Goal: Task Accomplishment & Management: Manage account settings

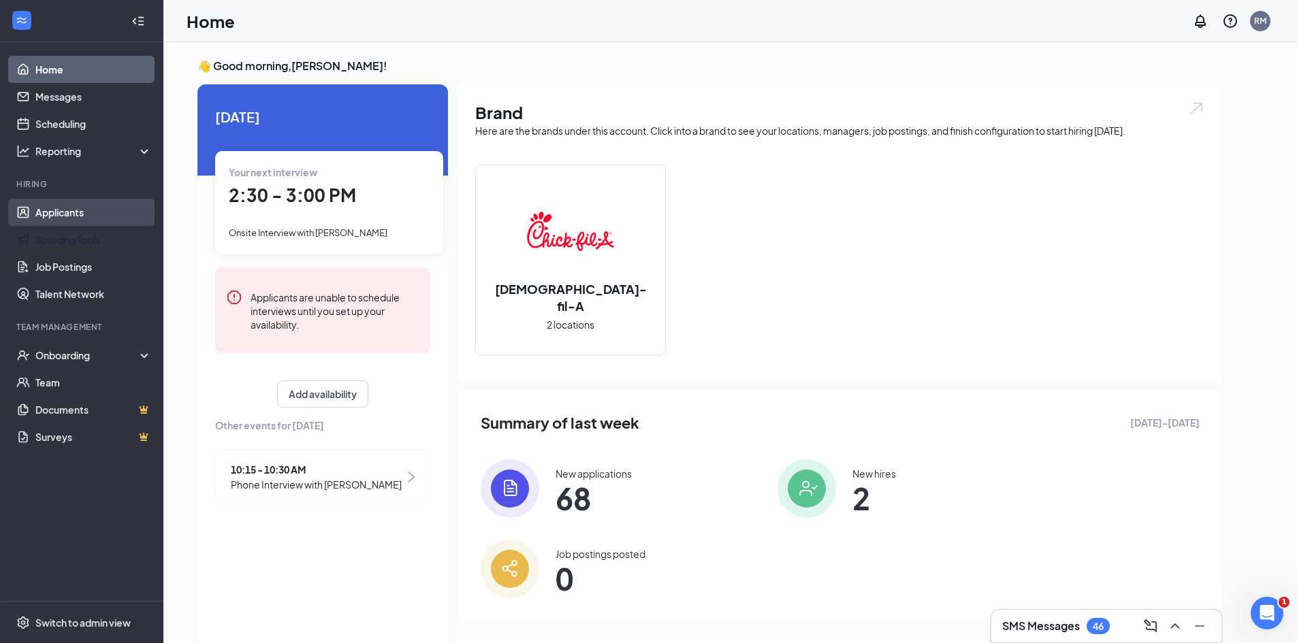
click at [123, 223] on link "Applicants" at bounding box center [93, 212] width 116 height 27
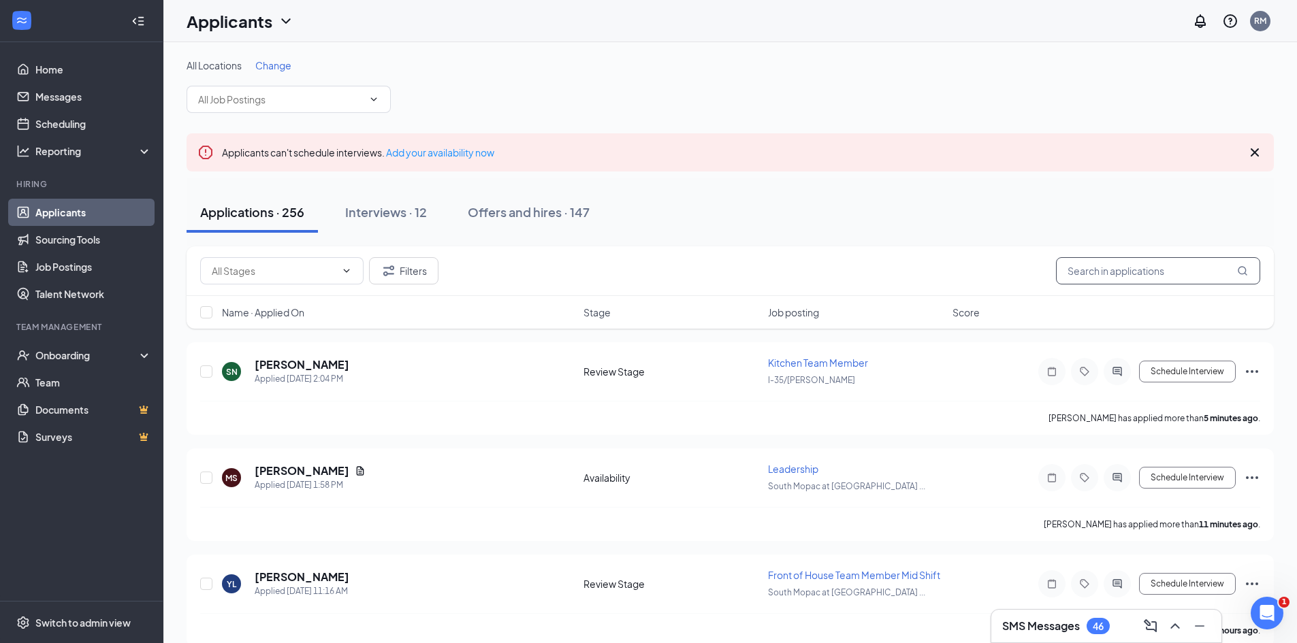
click at [1093, 270] on input "text" at bounding box center [1158, 270] width 204 height 27
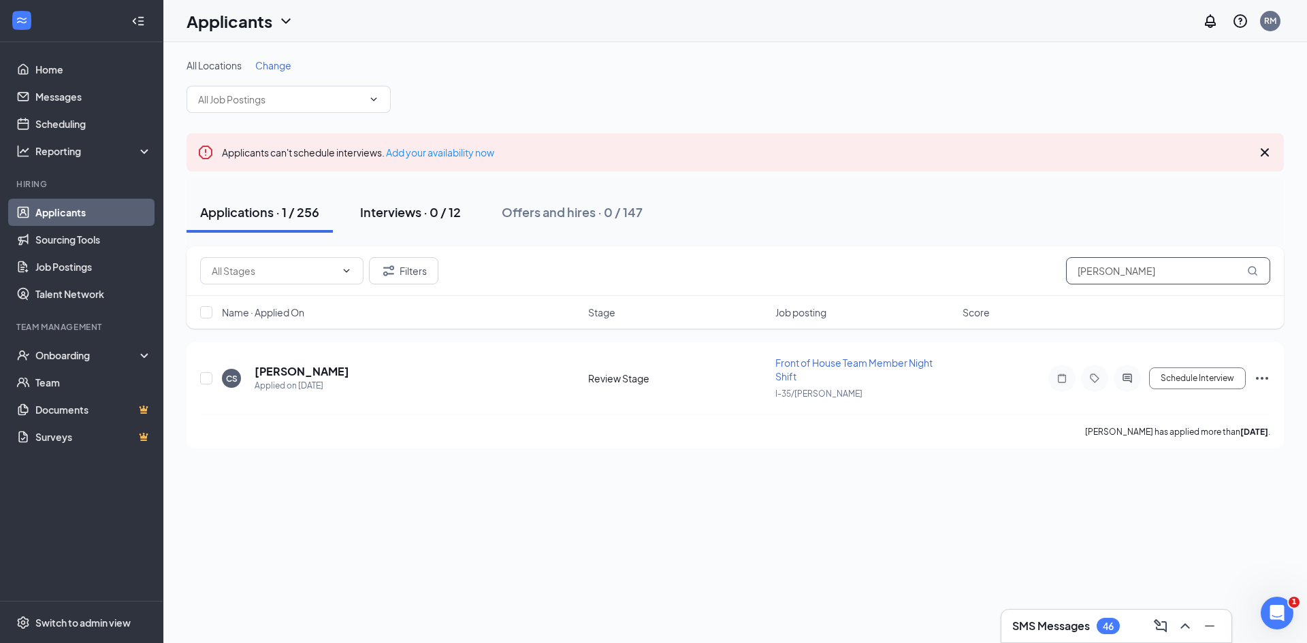
type input "[PERSON_NAME]"
click at [409, 225] on button "Interviews · 0 / 12" at bounding box center [410, 212] width 128 height 41
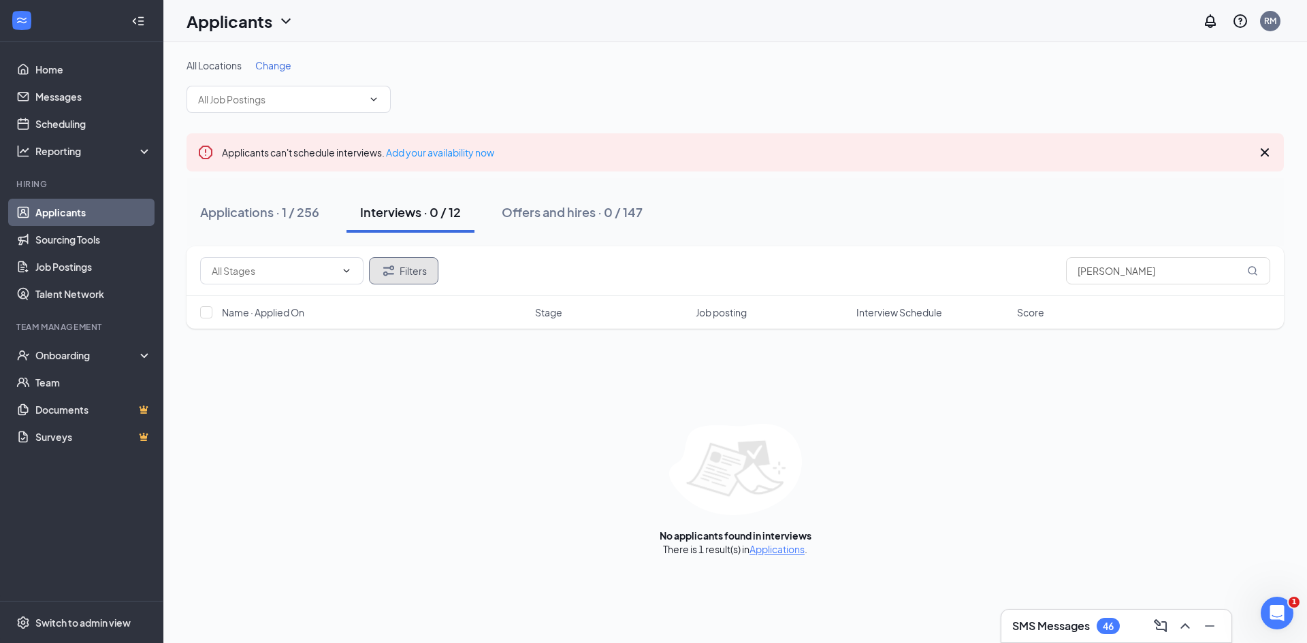
click at [412, 277] on button "Filters" at bounding box center [403, 270] width 69 height 27
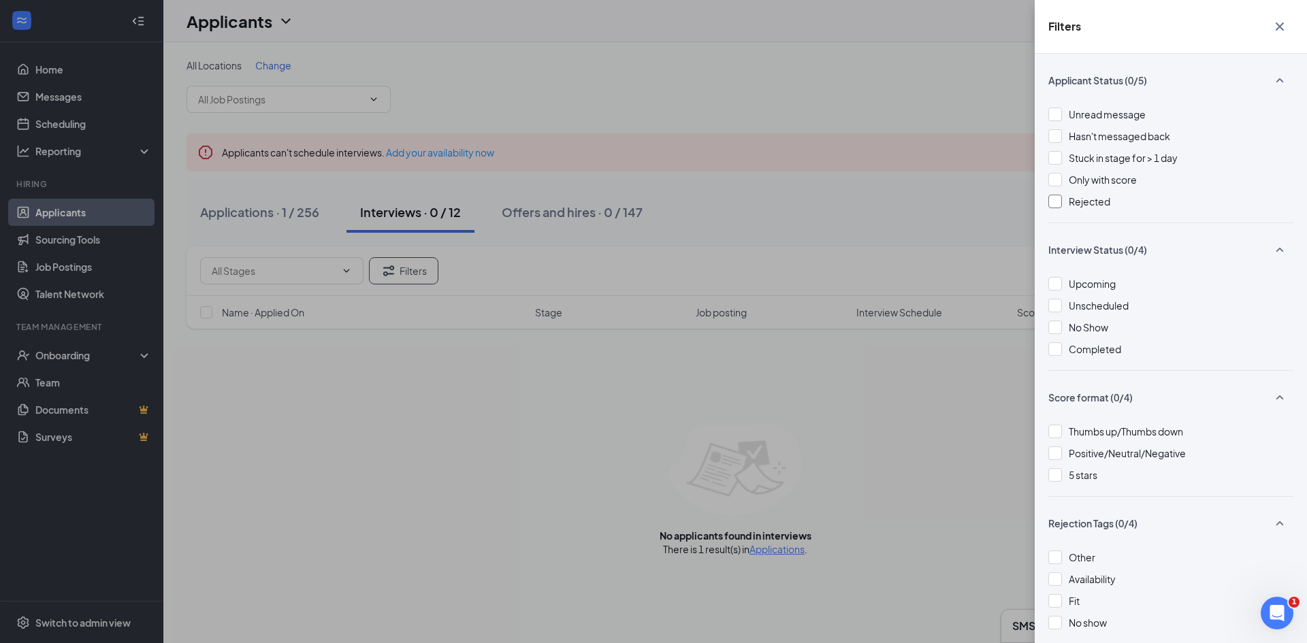
click at [1061, 206] on div at bounding box center [1055, 202] width 14 height 14
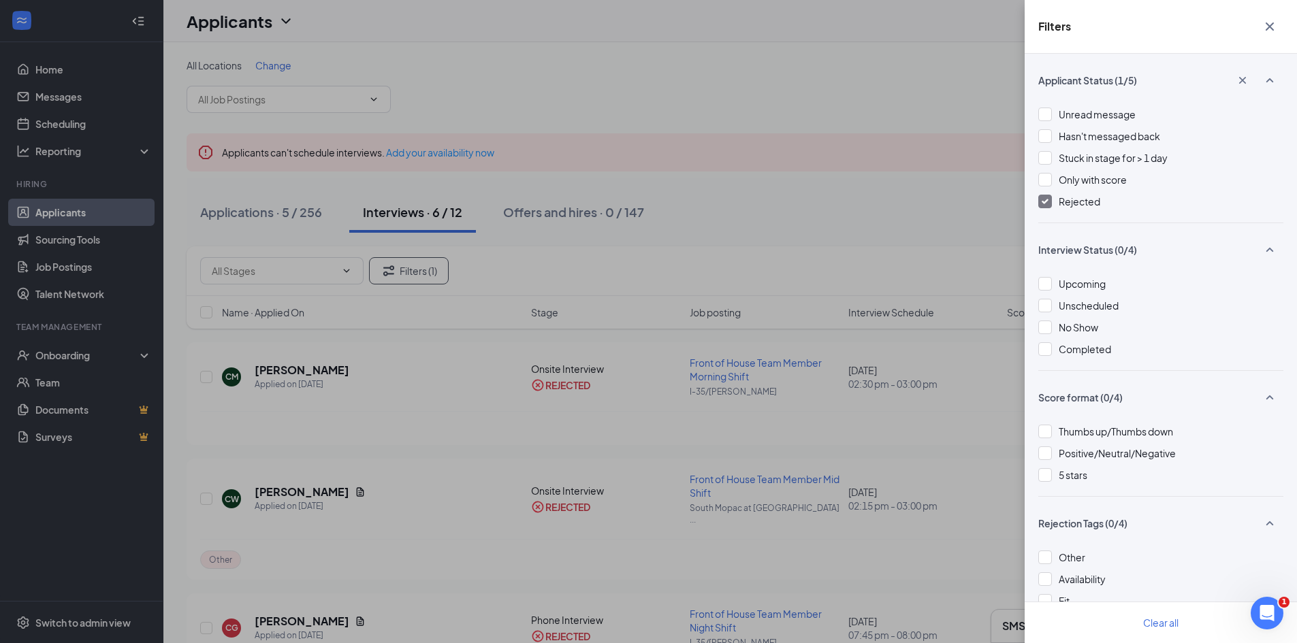
click at [1278, 25] on button "button" at bounding box center [1269, 27] width 27 height 26
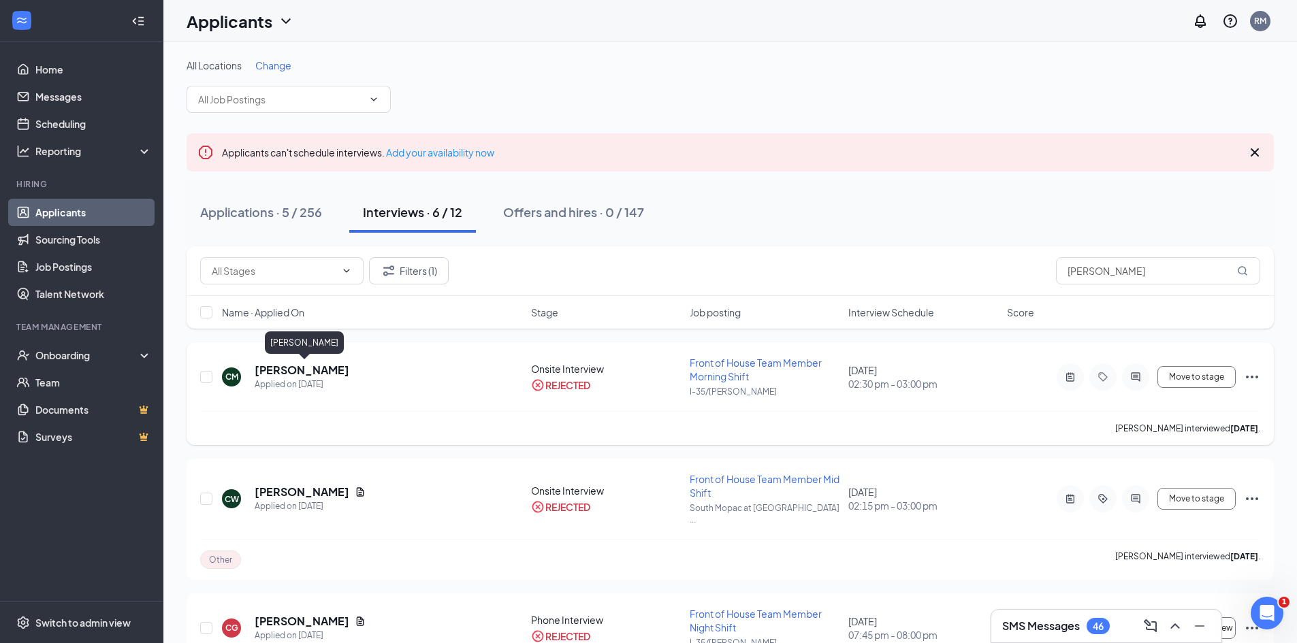
click at [335, 368] on h5 "[PERSON_NAME]" at bounding box center [302, 370] width 95 height 15
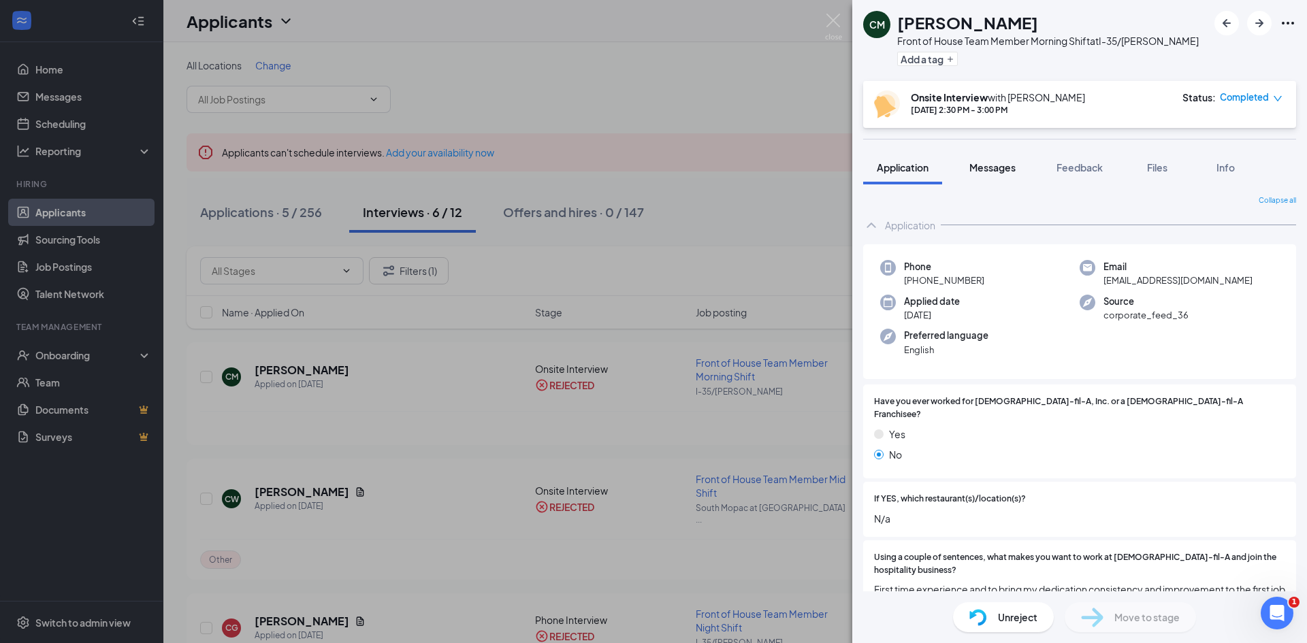
click at [1001, 166] on span "Messages" at bounding box center [992, 167] width 46 height 12
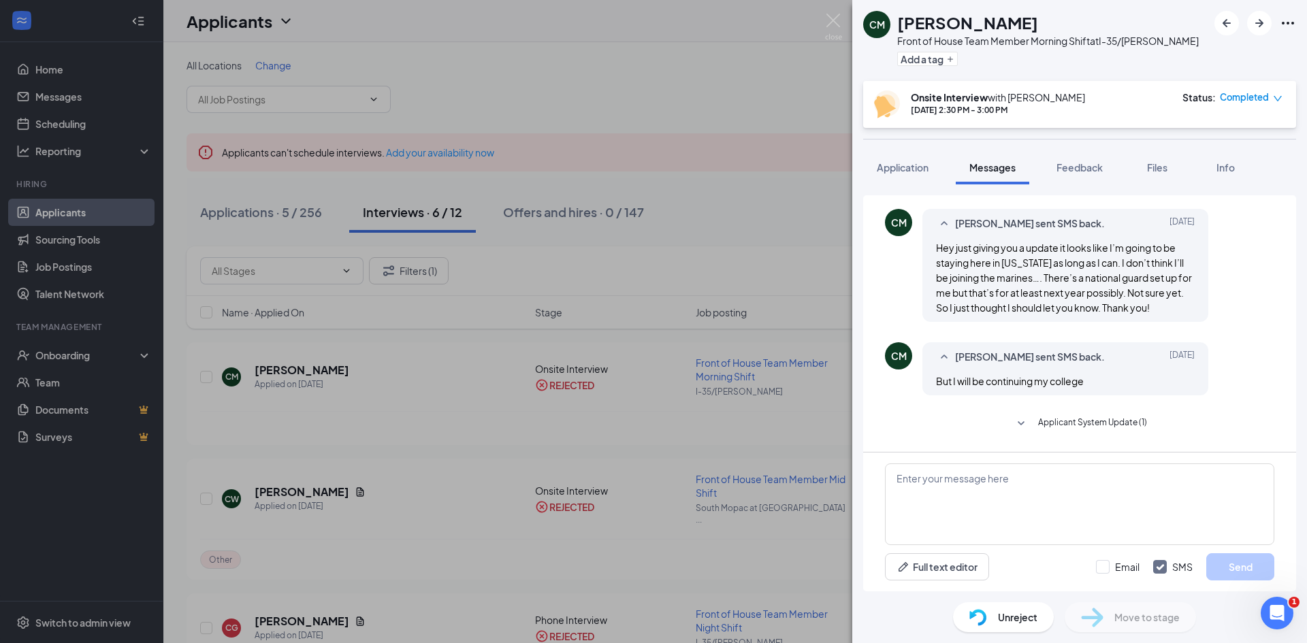
scroll to position [508, 0]
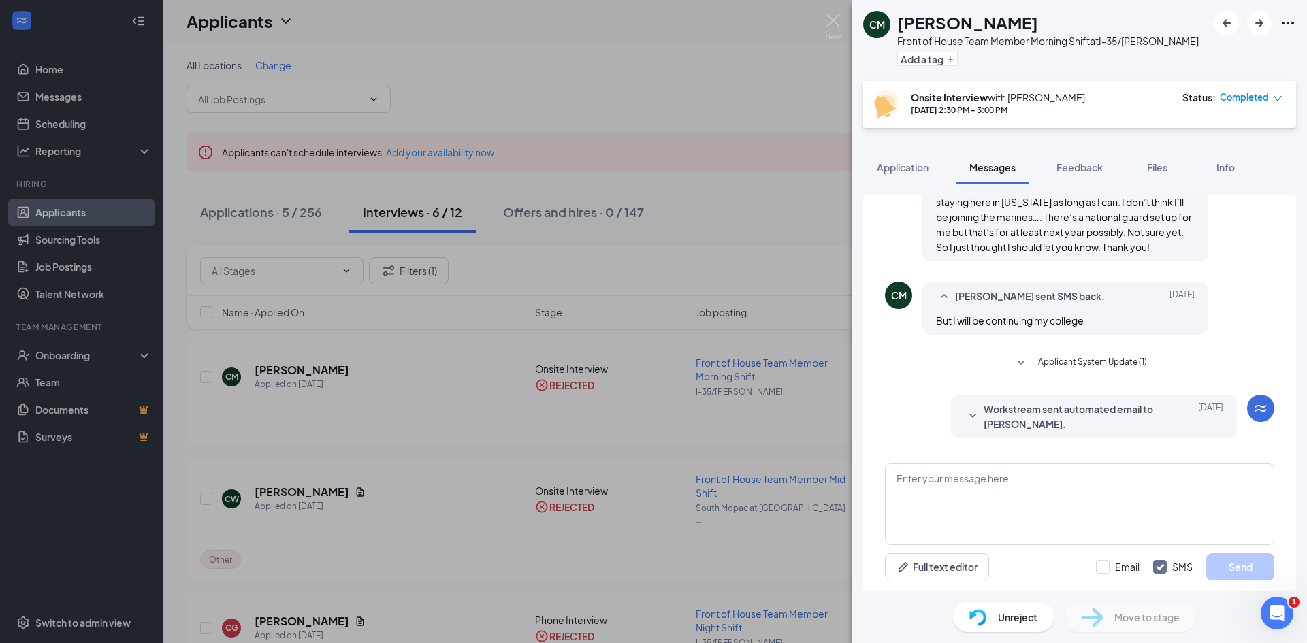
click at [984, 408] on span "Workstream sent automated email to [PERSON_NAME]." at bounding box center [1073, 417] width 178 height 30
click at [920, 165] on span "Application" at bounding box center [903, 167] width 52 height 12
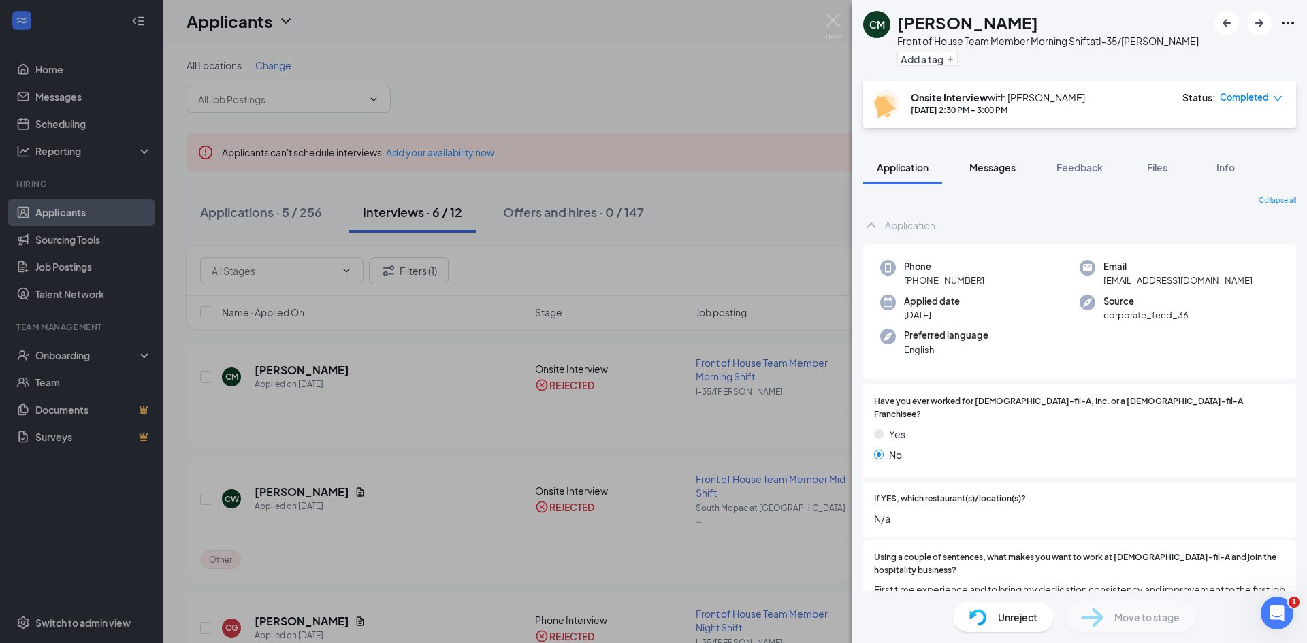
click at [978, 176] on button "Messages" at bounding box center [993, 167] width 74 height 34
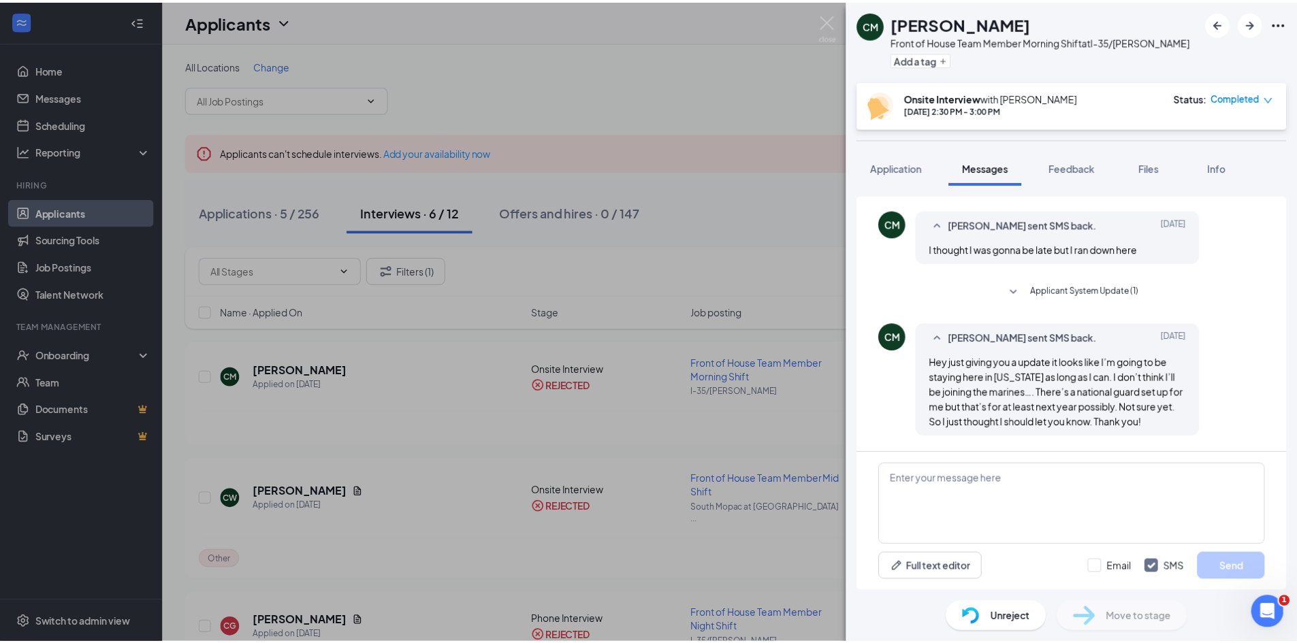
scroll to position [508, 0]
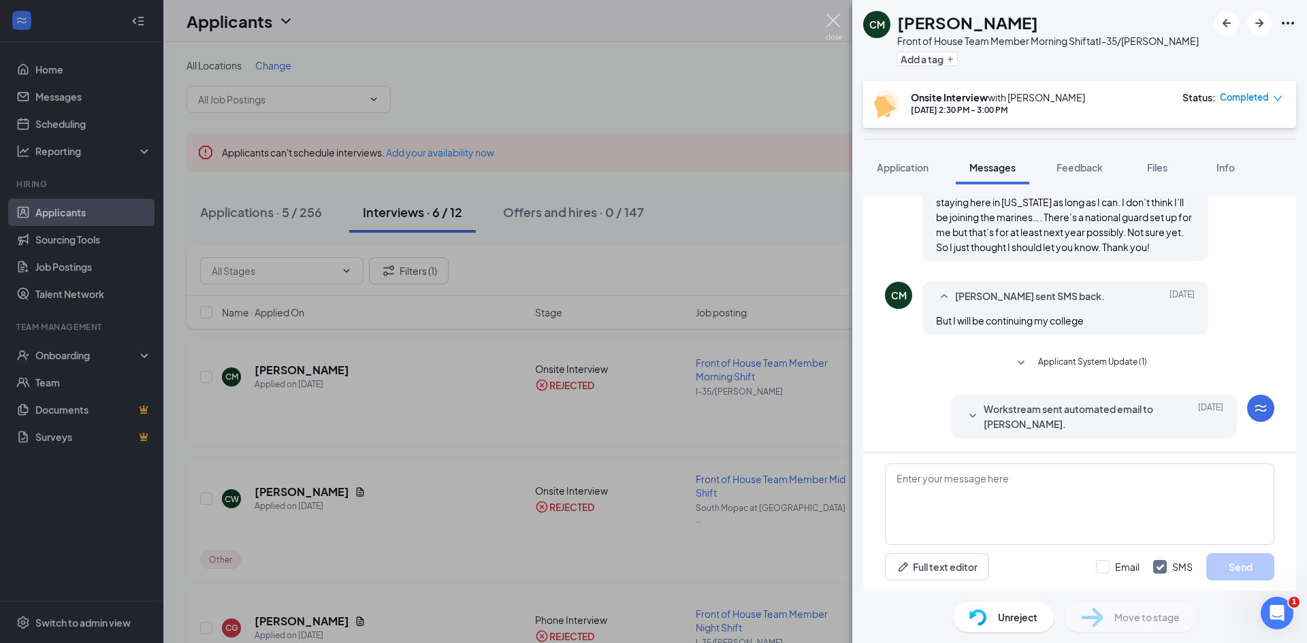
click at [830, 32] on img at bounding box center [833, 27] width 17 height 27
